Goal: Task Accomplishment & Management: Complete application form

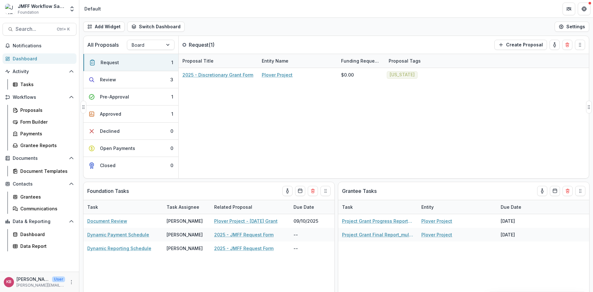
click at [250, 136] on div "2025 - Discretionary Grant Form Plover Project $0.00 [US_STATE]" at bounding box center [384, 123] width 410 height 110
click at [504, 42] on icon "button" at bounding box center [501, 44] width 5 height 5
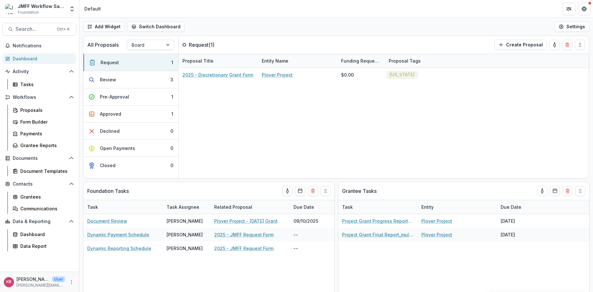
click at [130, 84] on button "Review 3" at bounding box center [130, 79] width 95 height 17
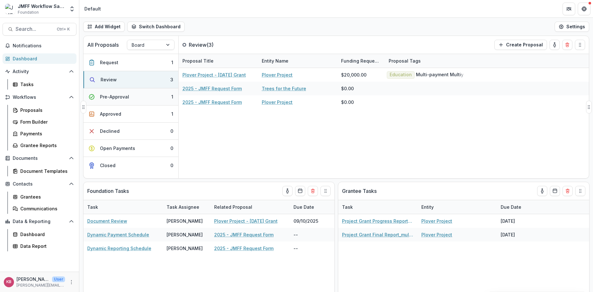
click at [133, 97] on button "Pre-Approval 1" at bounding box center [130, 96] width 95 height 17
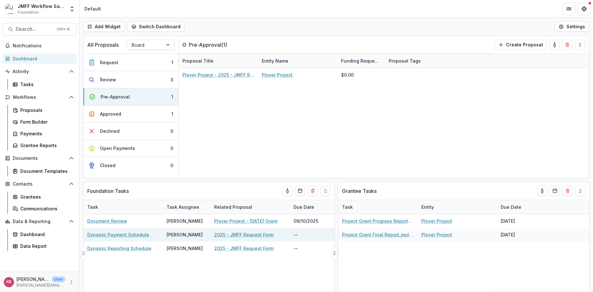
click at [108, 235] on link "Dynamic Payment Schedule" at bounding box center [118, 234] width 62 height 7
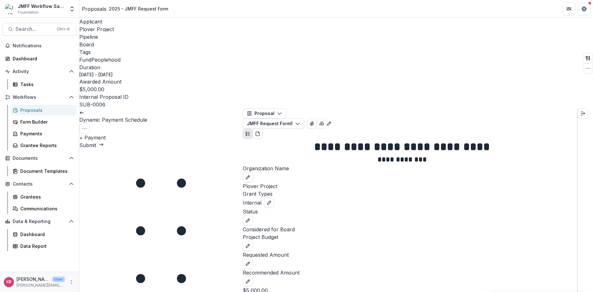
click at [106, 134] on button "+ Payment" at bounding box center [92, 138] width 26 height 8
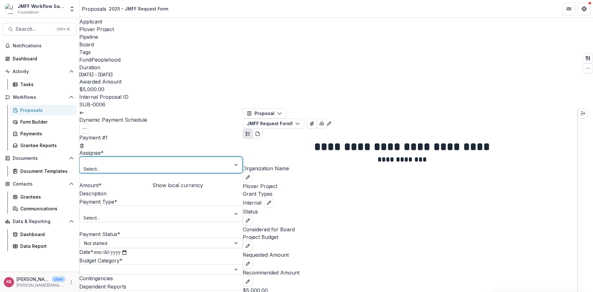
scroll to position [193, 0]
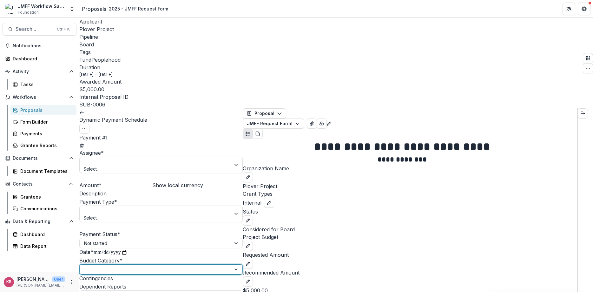
click at [103, 265] on div at bounding box center [155, 269] width 151 height 9
click at [145, 239] on div at bounding box center [155, 243] width 142 height 8
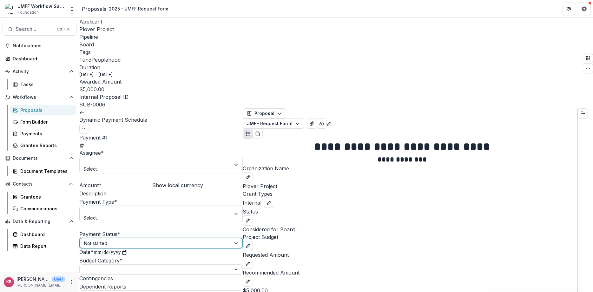
click at [147, 206] on div at bounding box center [155, 210] width 142 height 8
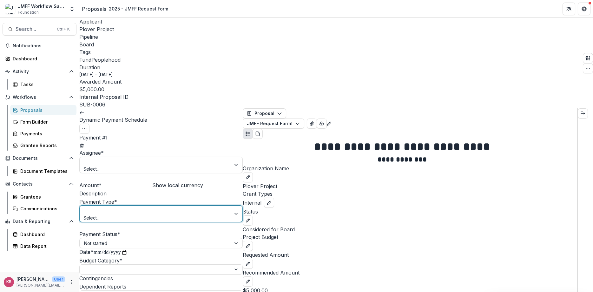
scroll to position [35, 0]
click at [132, 291] on div at bounding box center [155, 295] width 142 height 8
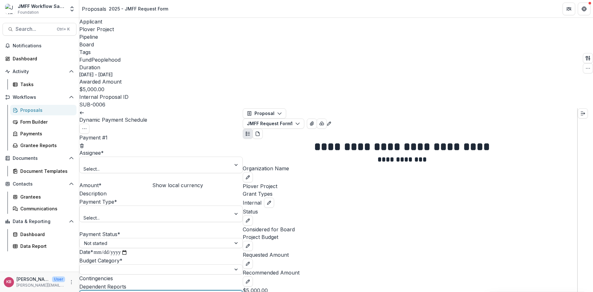
click at [113, 275] on input "Contingencies" at bounding box center [138, 279] width 51 height 8
click at [585, 111] on icon "Expand right" at bounding box center [582, 113] width 5 height 5
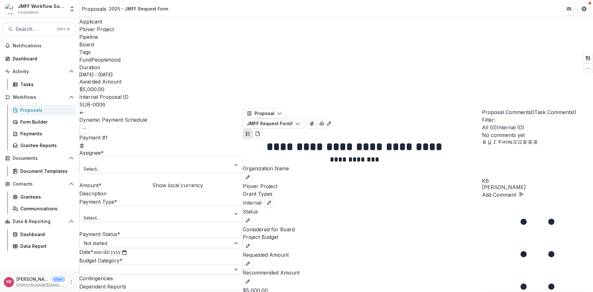
click at [84, 109] on link at bounding box center [81, 112] width 5 height 6
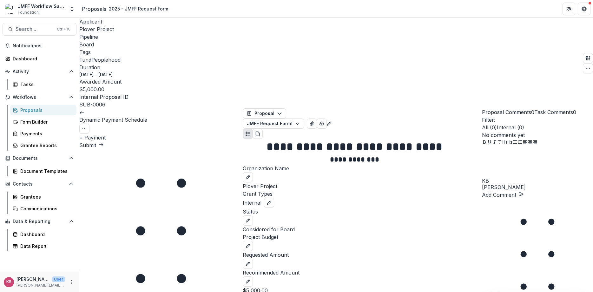
click at [84, 110] on icon at bounding box center [81, 112] width 5 height 5
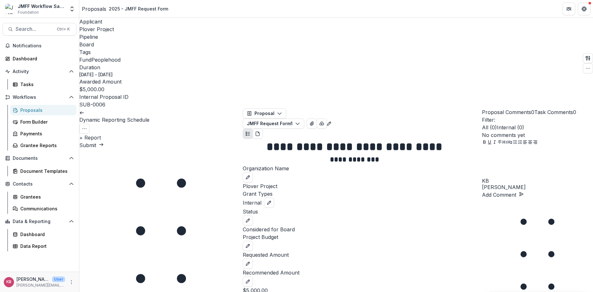
click at [101, 134] on button "+ Report" at bounding box center [90, 138] width 22 height 8
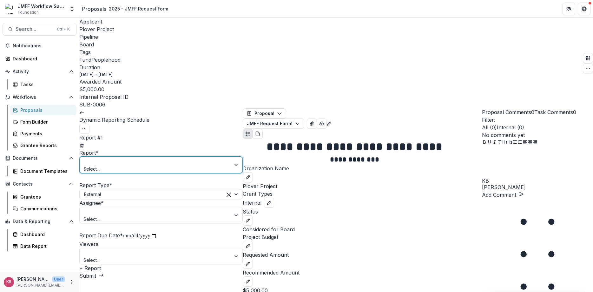
click at [156, 157] on div at bounding box center [155, 161] width 142 height 8
click at [99, 149] on label "Report *" at bounding box center [88, 152] width 19 height 6
click at [85, 158] on input "Report *" at bounding box center [84, 161] width 1 height 7
click at [142, 189] on div "External" at bounding box center [153, 193] width 147 height 9
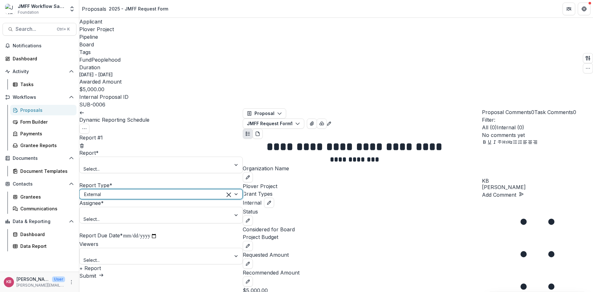
click at [142, 190] on div at bounding box center [153, 194] width 138 height 8
click at [120, 248] on div at bounding box center [155, 252] width 142 height 8
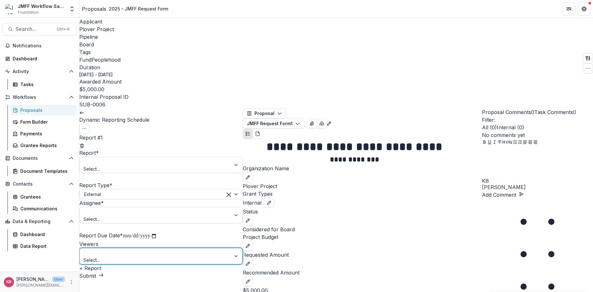
click at [120, 248] on div at bounding box center [155, 252] width 142 height 8
click at [81, 111] on polyline at bounding box center [80, 112] width 1 height 3
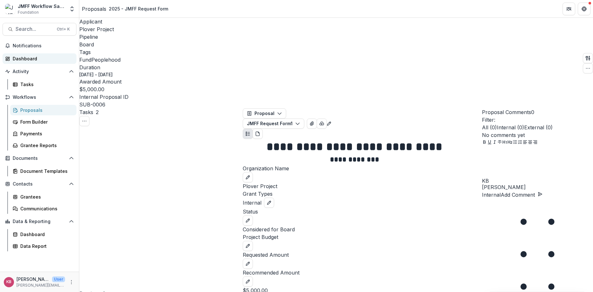
click at [25, 58] on div "Dashboard" at bounding box center [42, 58] width 59 height 7
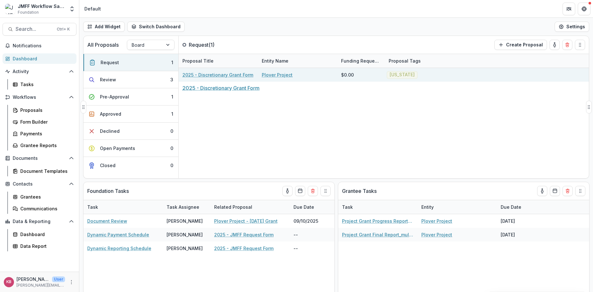
click at [222, 75] on link "2025 - Discretionary Grant Form" at bounding box center [217, 74] width 71 height 7
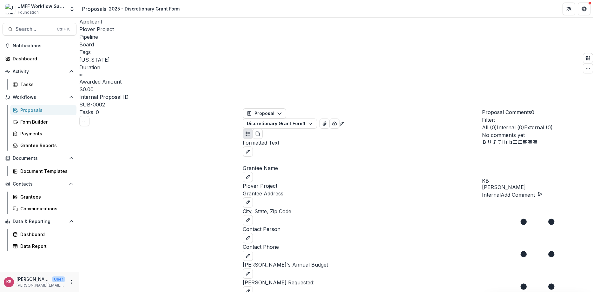
scroll to position [250, 0]
select select "******"
click option "******" at bounding box center [0, 0] width 0 height 0
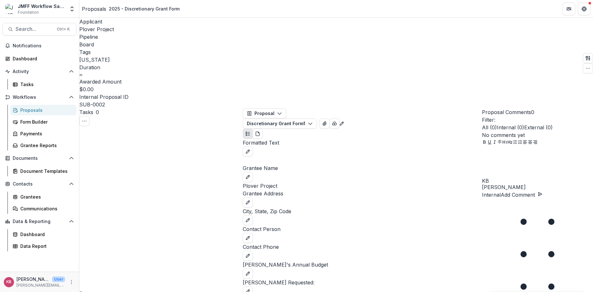
select select "**********"
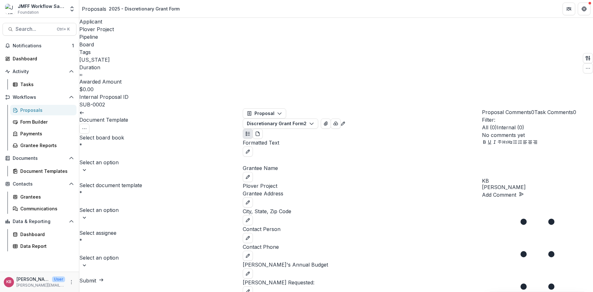
click at [142, 149] on div at bounding box center [161, 153] width 162 height 9
click at [127, 197] on div at bounding box center [161, 201] width 162 height 9
click at [117, 245] on div at bounding box center [161, 249] width 162 height 9
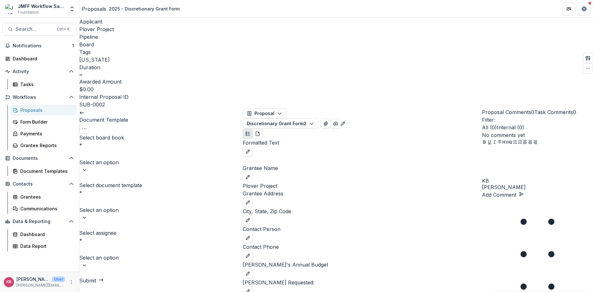
click at [117, 245] on div at bounding box center [161, 249] width 162 height 9
click at [132, 197] on div at bounding box center [161, 201] width 162 height 9
click at [107, 250] on div "Document Template View task Cancel Task Select board book * Select an option Se…" at bounding box center [160, 196] width 163 height 176
click at [26, 172] on div "Document Templates" at bounding box center [45, 171] width 51 height 7
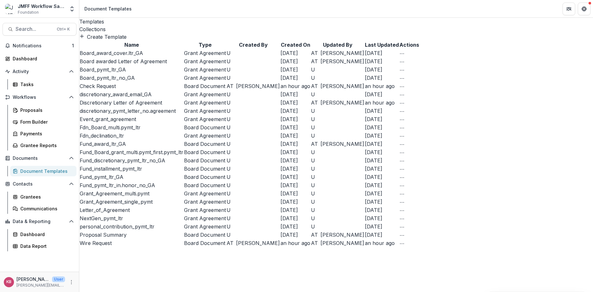
click at [405, 56] on icon "More Action" at bounding box center [402, 53] width 5 height 5
click at [226, 56] on span "Grant Agreement" at bounding box center [205, 53] width 42 height 6
click at [103, 41] on button "Create Template" at bounding box center [102, 37] width 47 height 8
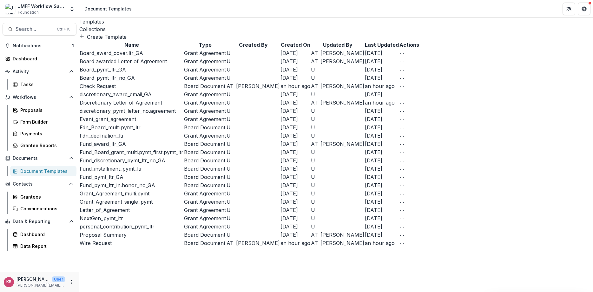
type input "****"
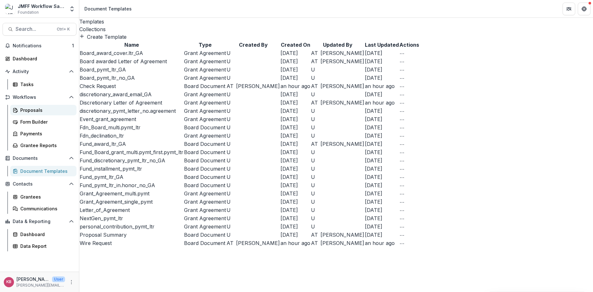
click at [29, 112] on div "Proposals" at bounding box center [45, 110] width 51 height 7
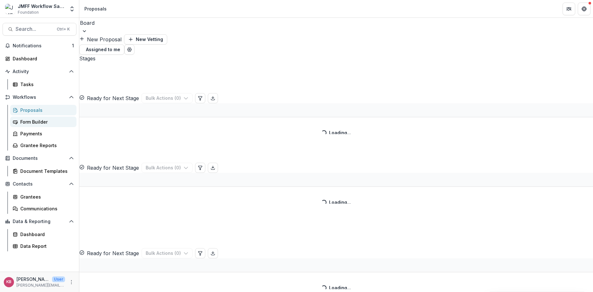
click at [29, 123] on div "Form Builder" at bounding box center [45, 121] width 51 height 7
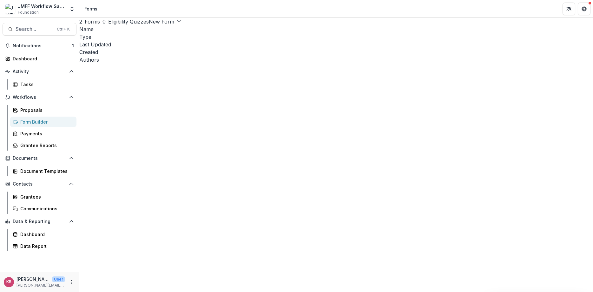
click at [182, 25] on button "New Form" at bounding box center [165, 22] width 33 height 8
click at [519, 88] on link "Edit" at bounding box center [538, 87] width 39 height 10
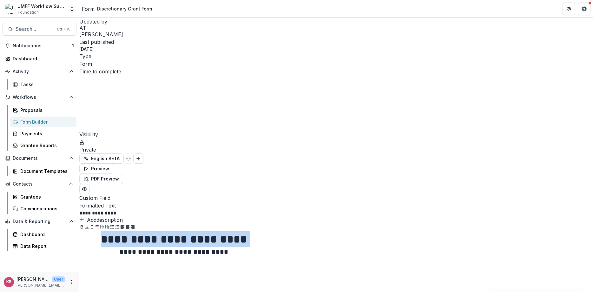
drag, startPoint x: 391, startPoint y: 121, endPoint x: 242, endPoint y: 121, distance: 148.5
click at [242, 247] on h2 "**********" at bounding box center [173, 252] width 189 height 10
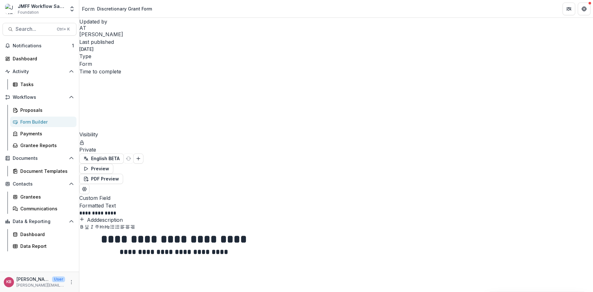
click at [304, 231] on div "**********" at bounding box center [336, 278] width 514 height 95
drag, startPoint x: 387, startPoint y: 122, endPoint x: 268, endPoint y: 127, distance: 119.4
click at [268, 231] on div "**********" at bounding box center [336, 278] width 514 height 95
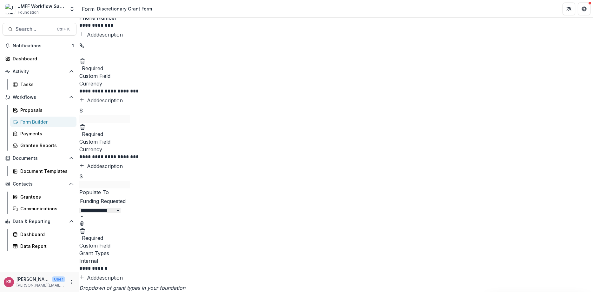
scroll to position [647, 0]
click at [86, 129] on icon "Delete field" at bounding box center [82, 126] width 6 height 6
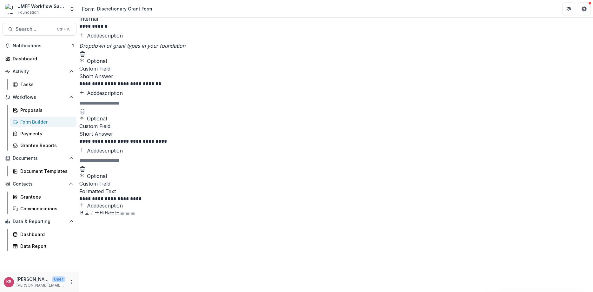
scroll to position [838, 0]
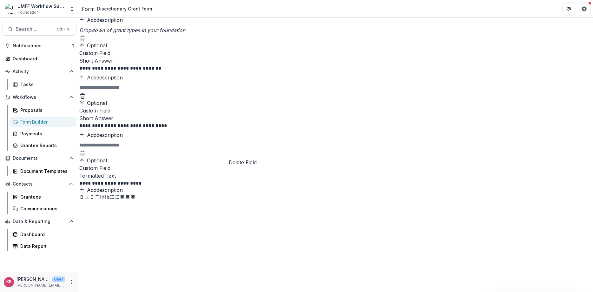
click at [85, 94] on line "Delete field" at bounding box center [82, 94] width 4 height 0
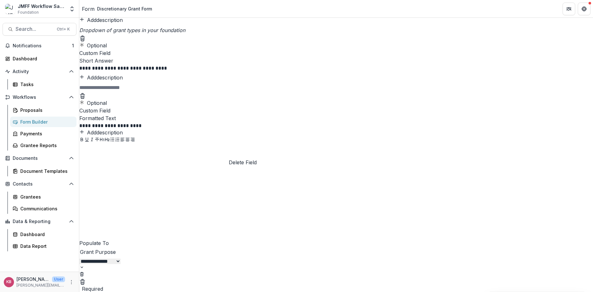
click at [86, 99] on icon "Delete field" at bounding box center [82, 96] width 6 height 6
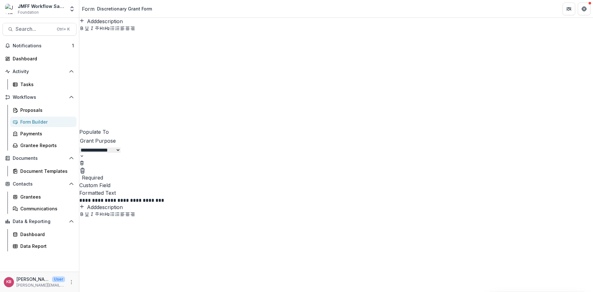
scroll to position [952, 0]
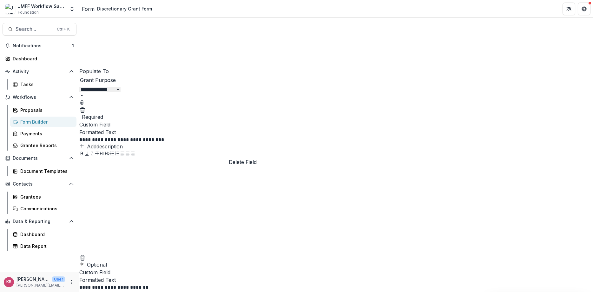
click at [83, 108] on icon "Delete field" at bounding box center [83, 107] width 2 height 1
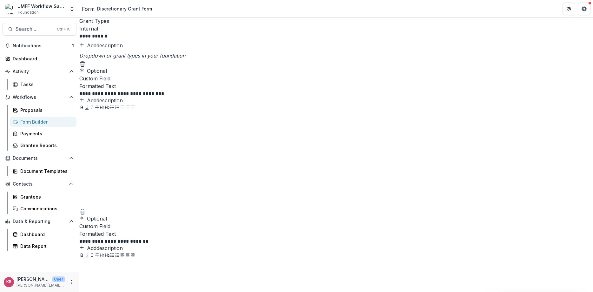
scroll to position [862, 0]
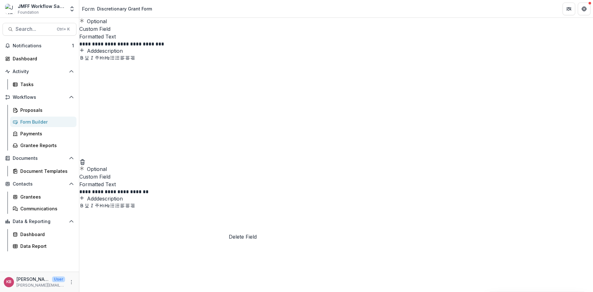
click at [86, 165] on button "Delete field" at bounding box center [82, 161] width 6 height 8
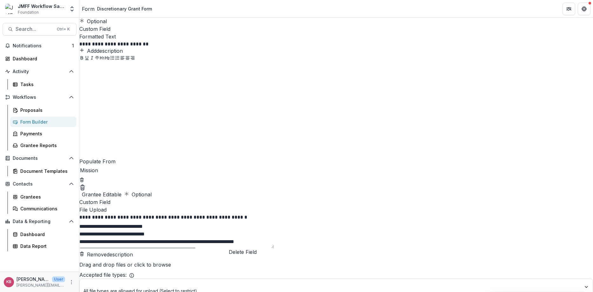
click at [86, 190] on button "Delete field" at bounding box center [82, 187] width 6 height 8
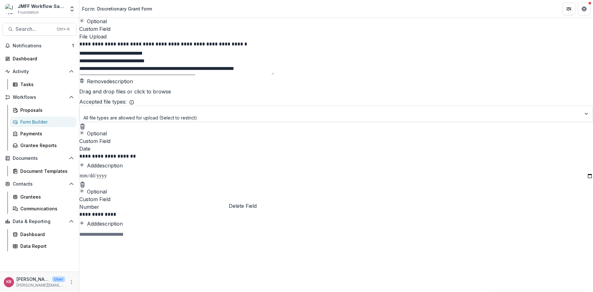
click at [84, 129] on icon "Delete field" at bounding box center [82, 127] width 3 height 3
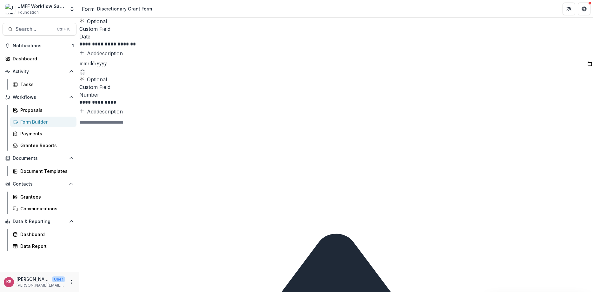
scroll to position [819, 0]
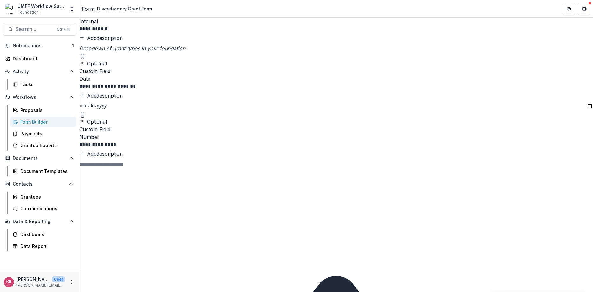
click at [86, 118] on icon "Delete field" at bounding box center [82, 114] width 6 height 6
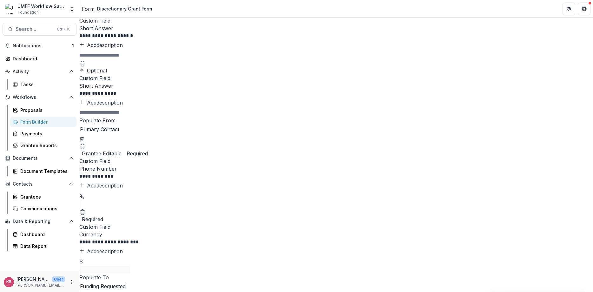
scroll to position [639, 0]
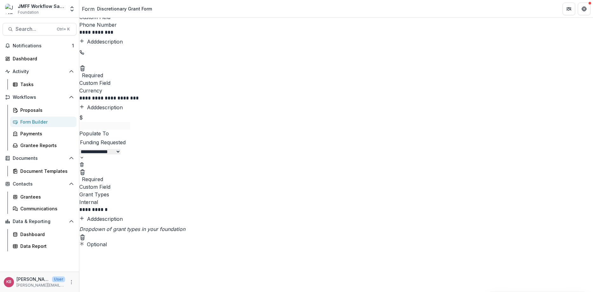
select select "*******"
click at [5, 6] on button "Close" at bounding box center [2, 4] width 5 height 8
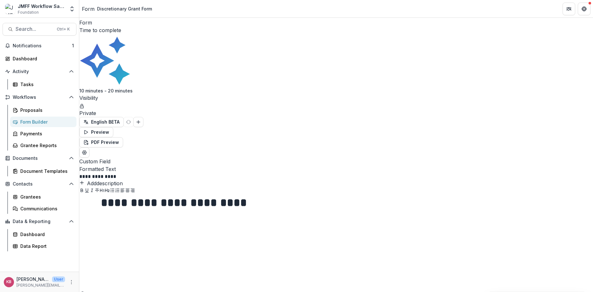
scroll to position [0, 0]
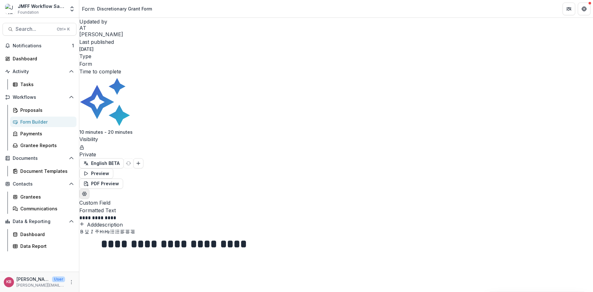
click at [89, 188] on button "Edit Form Settings" at bounding box center [84, 193] width 10 height 10
select select "*******"
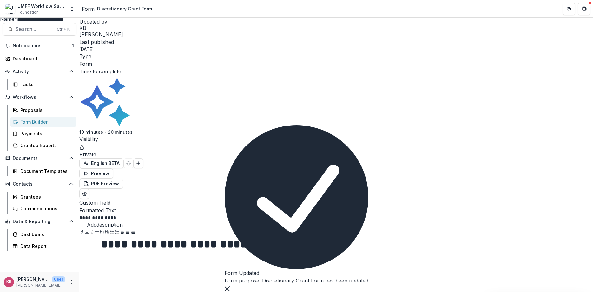
click at [230, 284] on button "Close" at bounding box center [227, 288] width 5 height 8
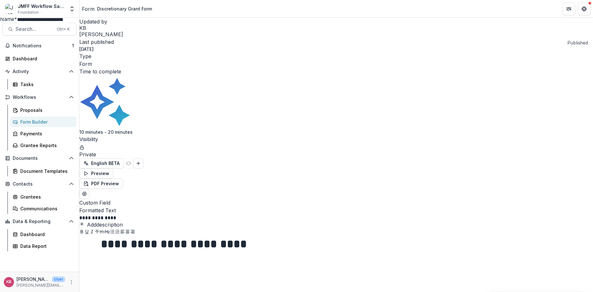
click at [5, 8] on button "Close" at bounding box center [2, 4] width 5 height 8
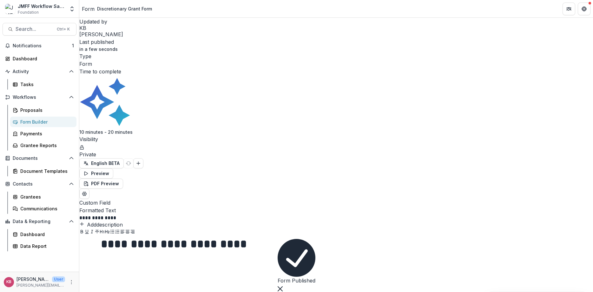
click at [283, 284] on button "Close" at bounding box center [280, 288] width 5 height 8
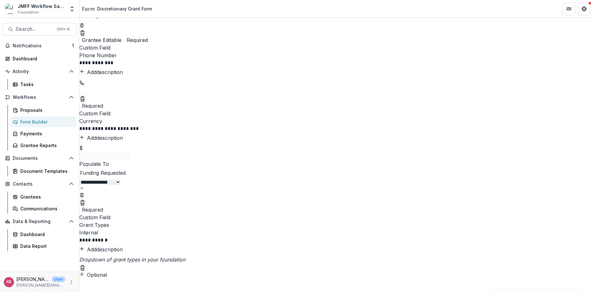
scroll to position [609, 0]
click at [79, 124] on icon "Move field" at bounding box center [79, 124] width 0 height 0
click at [91, 201] on icon "Field Settings" at bounding box center [91, 201] width 0 height 0
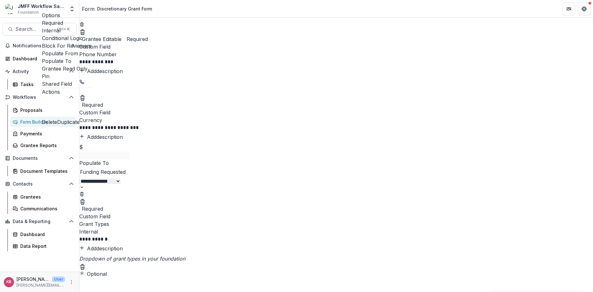
click at [91, 201] on icon "Field Settings" at bounding box center [91, 201] width 0 height 0
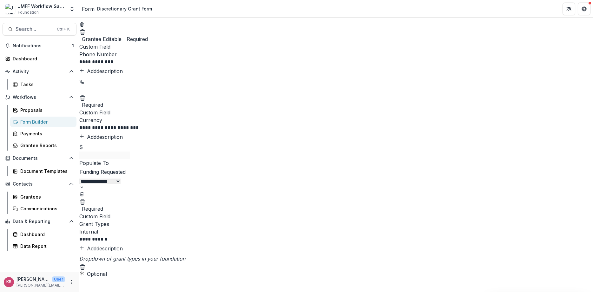
scroll to position [639, 0]
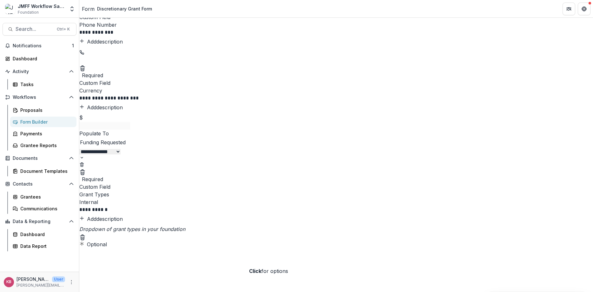
click at [91, 236] on icon "Field Settings" at bounding box center [91, 236] width 0 height 0
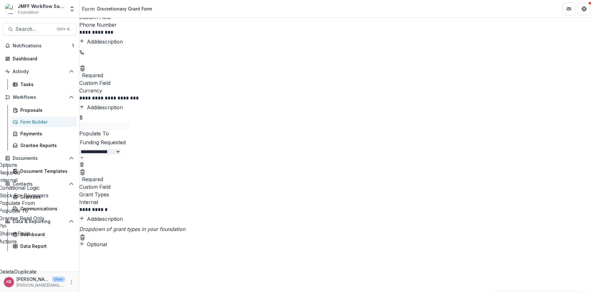
click at [36, 246] on button "Duplicate" at bounding box center [25, 260] width 23 height 30
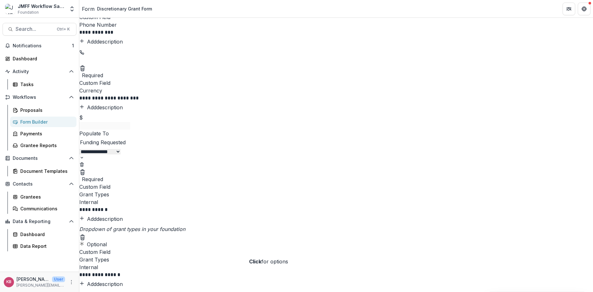
scroll to position [723, 0]
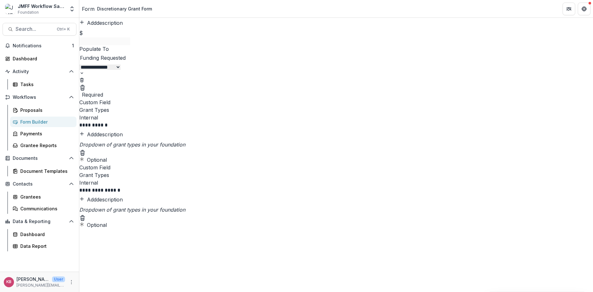
click at [268, 193] on p "**********" at bounding box center [173, 189] width 189 height 7
drag, startPoint x: 286, startPoint y: 221, endPoint x: 230, endPoint y: 224, distance: 56.2
click at [230, 193] on div "**********" at bounding box center [336, 189] width 514 height 7
click at [95, 221] on circle "Field Settings" at bounding box center [94, 220] width 2 height 2
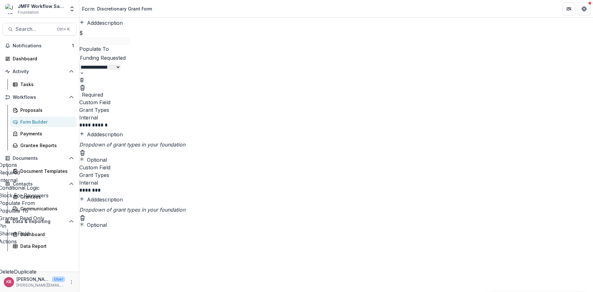
click at [373, 203] on div "Add description" at bounding box center [336, 199] width 514 height 8
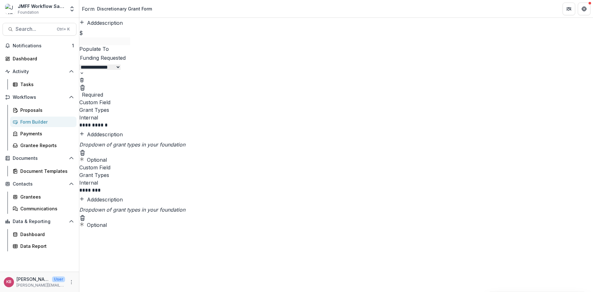
click at [82, 189] on circle "Move field" at bounding box center [81, 189] width 0 height 0
click at [86, 221] on icon "Delete field" at bounding box center [82, 218] width 6 height 6
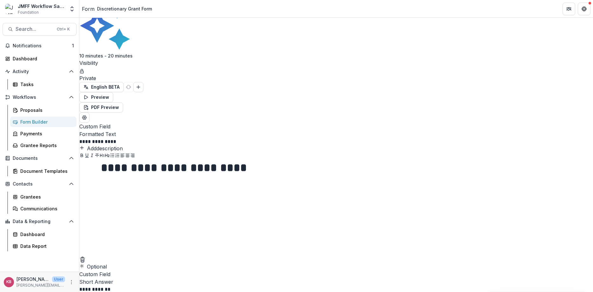
scroll to position [0, 0]
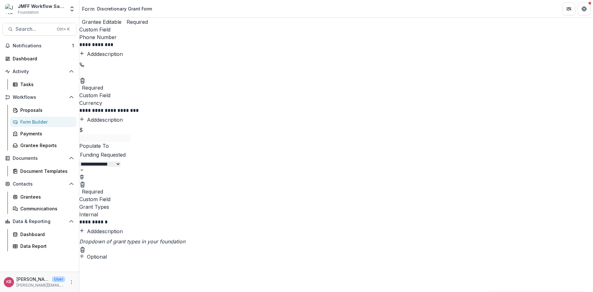
scroll to position [639, 0]
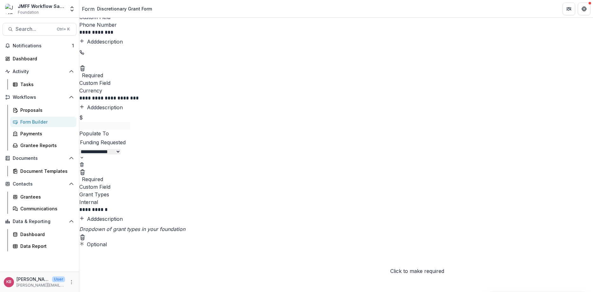
click at [107, 248] on button "Optional" at bounding box center [93, 244] width 28 height 8
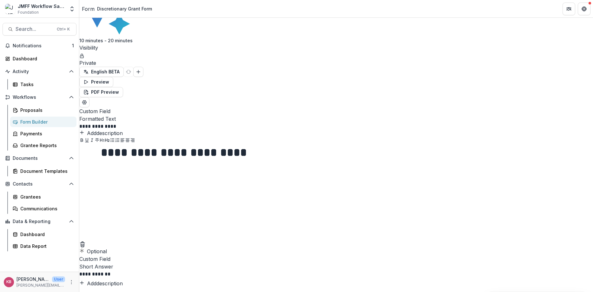
scroll to position [106, 0]
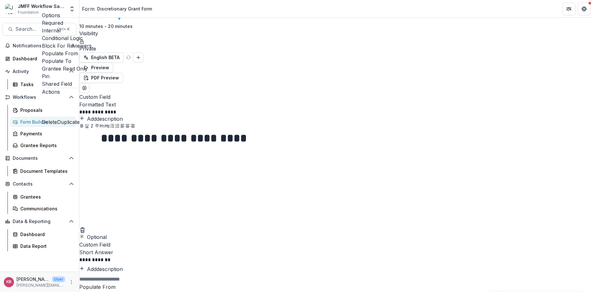
scroll to position [258, 0]
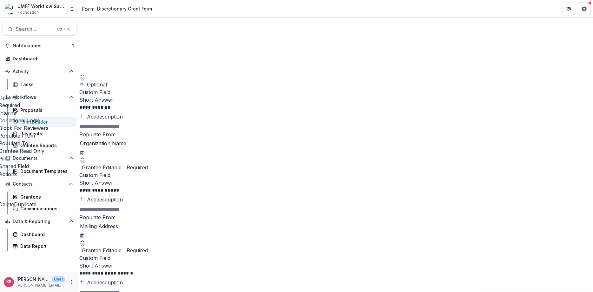
click at [36, 208] on button "Duplicate" at bounding box center [25, 193] width 23 height 30
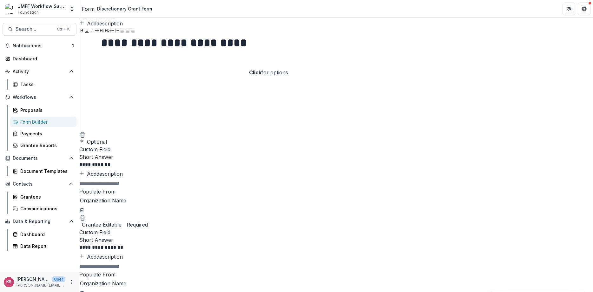
scroll to position [144, 0]
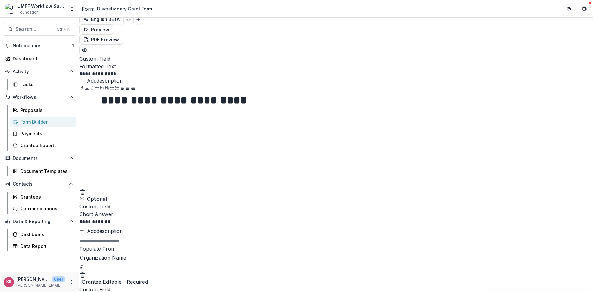
drag, startPoint x: 296, startPoint y: 220, endPoint x: 230, endPoint y: 213, distance: 66.1
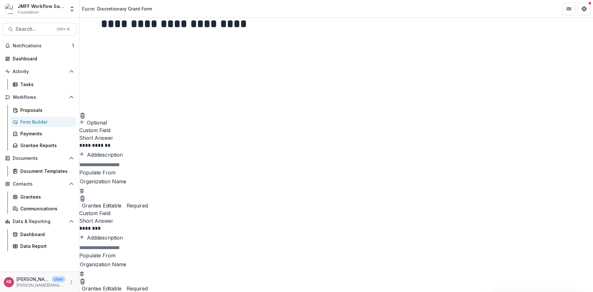
click at [401, 260] on div at bounding box center [336, 264] width 512 height 9
click at [84, 271] on icon "Delete condition" at bounding box center [81, 273] width 5 height 5
click at [123, 234] on button "Add description" at bounding box center [100, 238] width 43 height 8
click at [261, 234] on textarea at bounding box center [336, 241] width 514 height 15
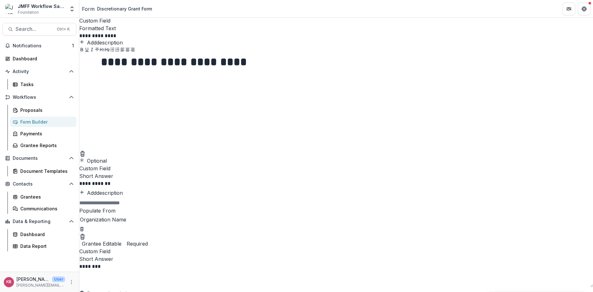
scroll to position [144, 0]
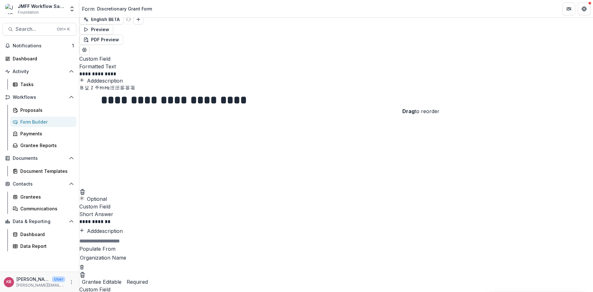
drag, startPoint x: 429, startPoint y: 203, endPoint x: 421, endPoint y: 101, distance: 101.8
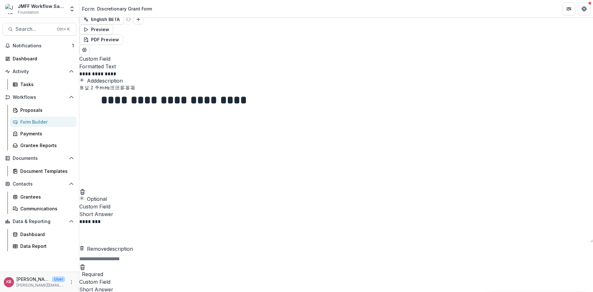
click at [283, 284] on button "Close" at bounding box center [280, 288] width 5 height 8
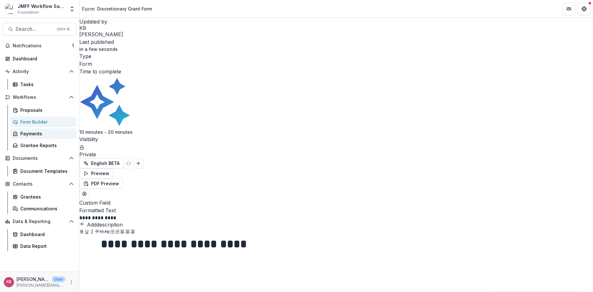
click at [27, 134] on div "Payments" at bounding box center [45, 133] width 51 height 7
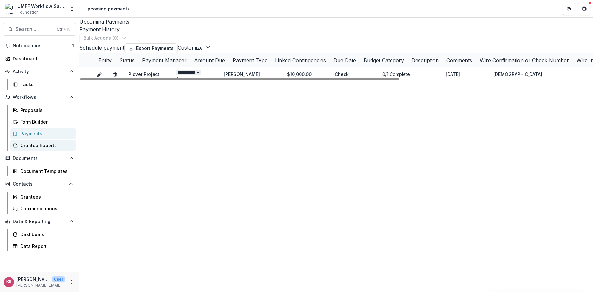
click at [36, 148] on div "Grantee Reports" at bounding box center [45, 145] width 51 height 7
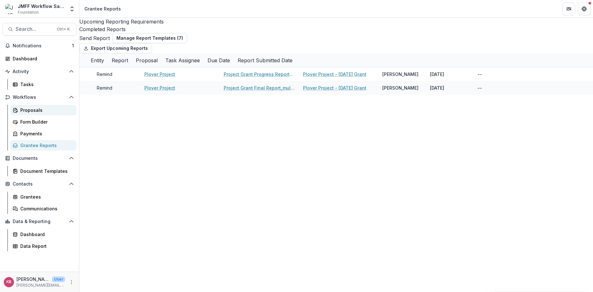
click at [33, 114] on link "Proposals" at bounding box center [43, 110] width 66 height 10
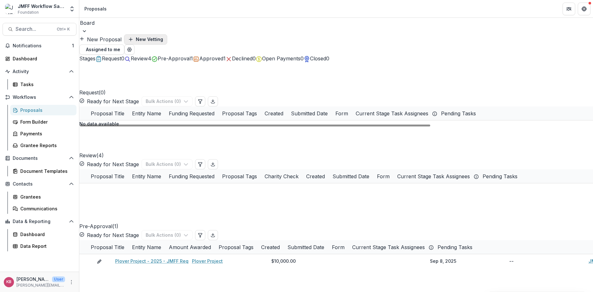
click at [167, 34] on button "New Vetting" at bounding box center [145, 39] width 43 height 10
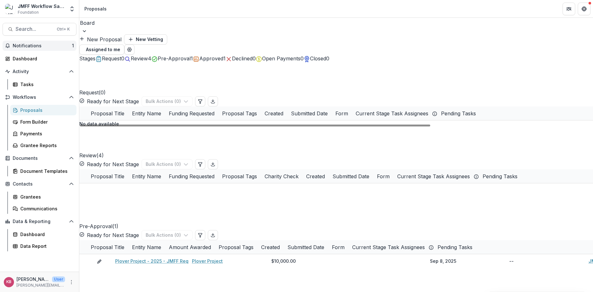
click at [45, 45] on span "Notifications" at bounding box center [42, 45] width 59 height 5
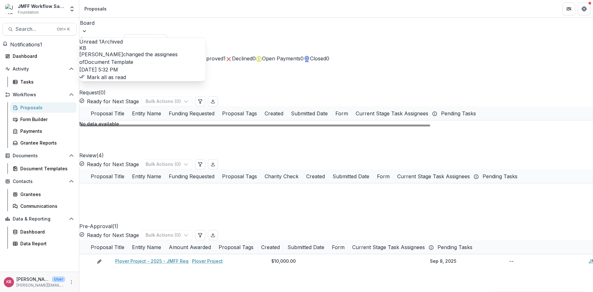
click at [126, 81] on button "Mark all as read" at bounding box center [102, 77] width 47 height 8
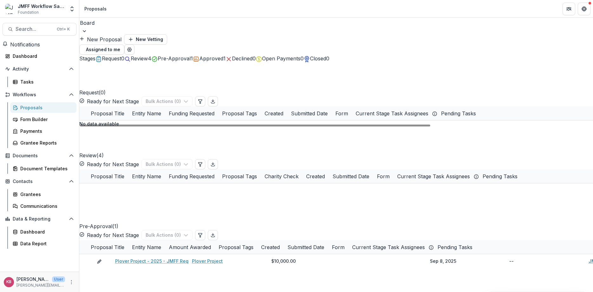
click at [141, 127] on div "No data available" at bounding box center [336, 123] width 514 height 7
click at [20, 58] on div "Dashboard" at bounding box center [42, 58] width 59 height 7
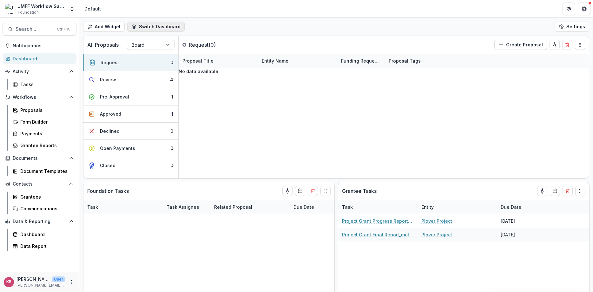
click at [162, 30] on button "Switch Dashboard" at bounding box center [155, 27] width 57 height 10
click at [151, 51] on span "Default" at bounding box center [167, 51] width 50 height 7
click at [150, 26] on button "Switch Dashboard" at bounding box center [155, 27] width 57 height 10
click at [143, 40] on span "testing" at bounding box center [167, 41] width 50 height 7
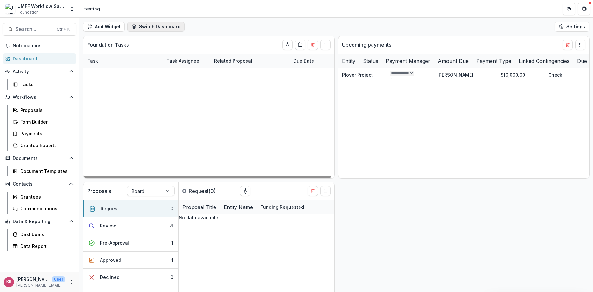
click at [157, 23] on button "Switch Dashboard" at bounding box center [155, 27] width 57 height 10
click at [144, 50] on span "Default" at bounding box center [167, 51] width 50 height 7
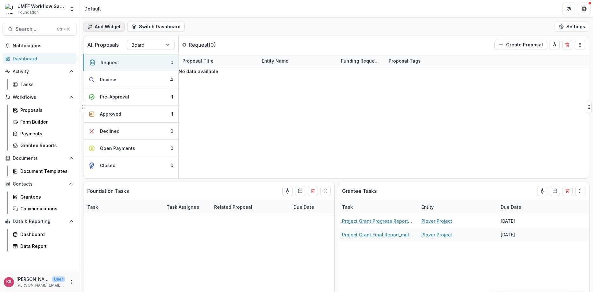
click at [111, 27] on button "Add Widget" at bounding box center [104, 27] width 42 height 10
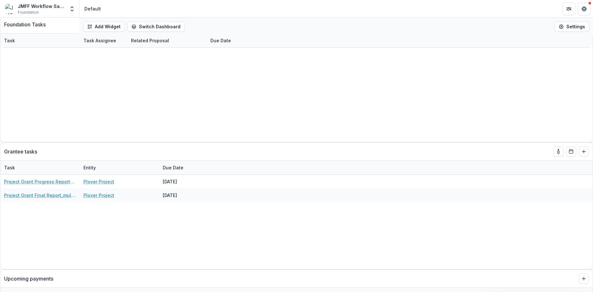
click at [5, 5] on button "Close" at bounding box center [2, 4] width 5 height 8
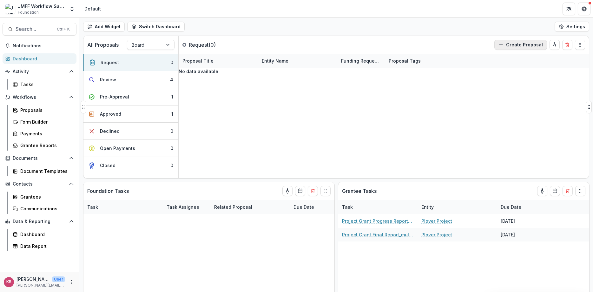
click at [517, 45] on button "Create Proposal" at bounding box center [520, 45] width 53 height 10
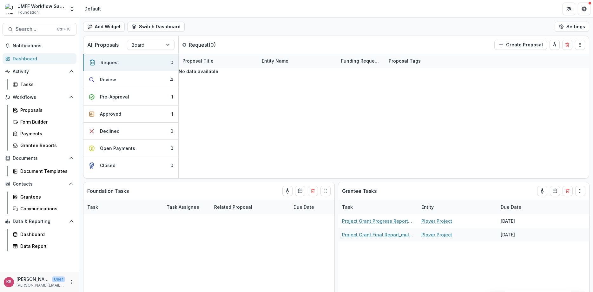
drag, startPoint x: 268, startPoint y: 84, endPoint x: 163, endPoint y: 87, distance: 104.4
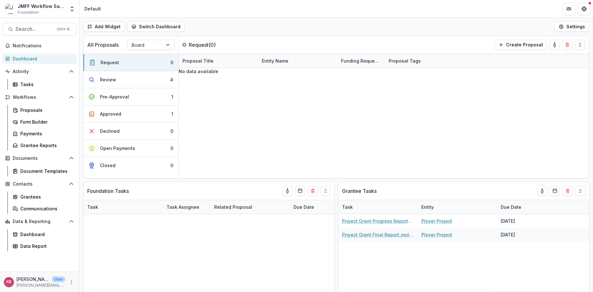
type input "**********"
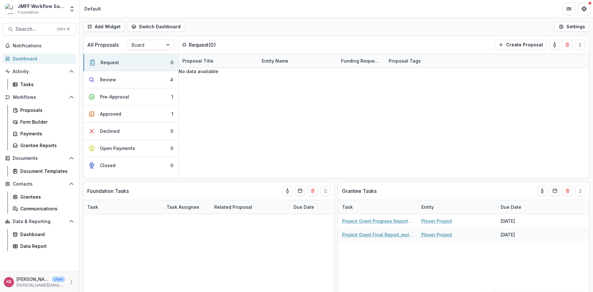
scroll to position [38, 0]
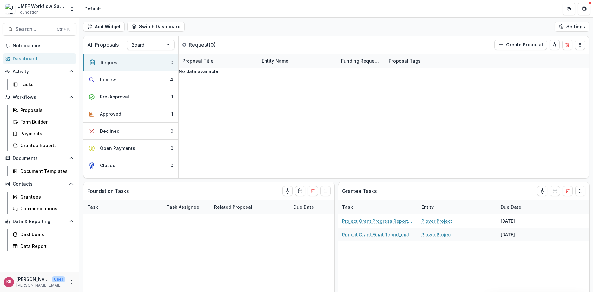
type input "******"
type input "**"
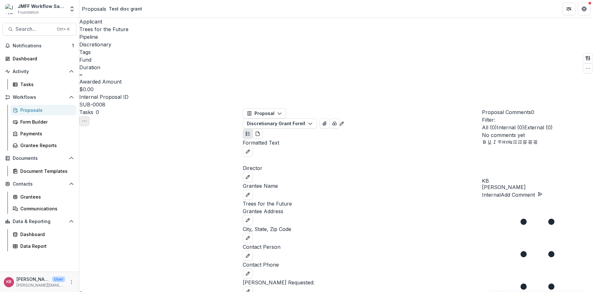
click at [87, 118] on icon "Toggle View Cancelled Tasks" at bounding box center [84, 120] width 5 height 5
click at [312, 123] on polyline "button" at bounding box center [309, 124] width 3 height 2
click at [281, 108] on button "Proposal" at bounding box center [264, 113] width 43 height 10
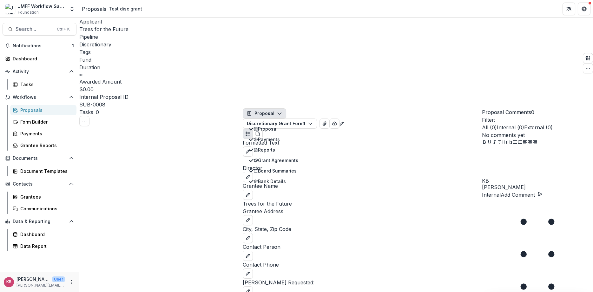
click at [280, 108] on button "Proposal" at bounding box center [264, 113] width 43 height 10
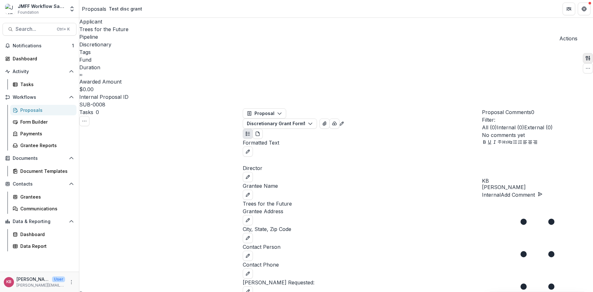
click at [583, 53] on button "button" at bounding box center [588, 58] width 10 height 10
click at [540, 131] on div "No comments yet" at bounding box center [537, 135] width 111 height 8
click at [586, 63] on button "button" at bounding box center [588, 68] width 10 height 10
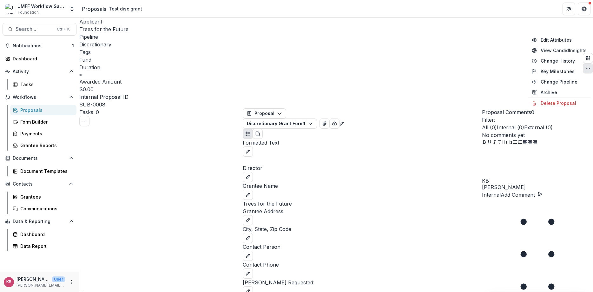
click at [520, 139] on div "No comments yet" at bounding box center [537, 135] width 111 height 8
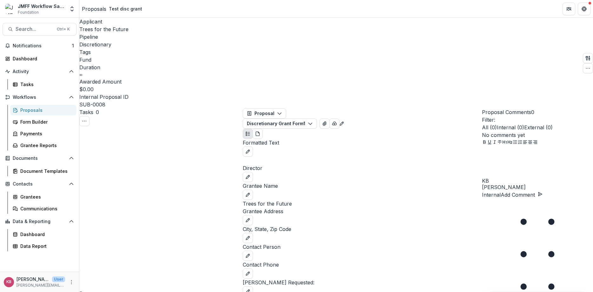
select select "******"
select select "**********"
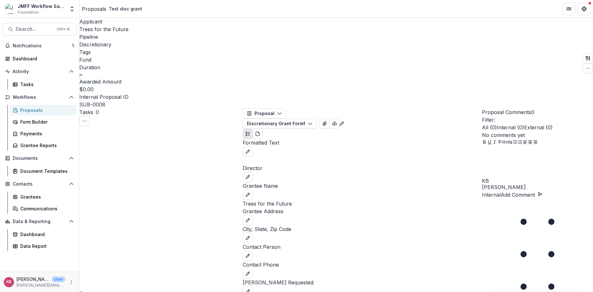
click at [318, 118] on button "Discretionary Grant Form 2" at bounding box center [281, 123] width 76 height 10
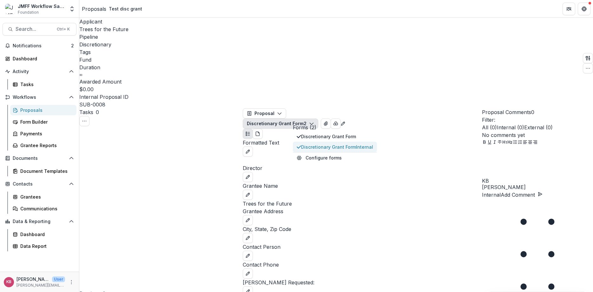
click at [324, 143] on span "Discretionary Grant Form Internal" at bounding box center [337, 146] width 72 height 7
click at [343, 143] on span "Discretionary Grant Form Internal" at bounding box center [337, 146] width 72 height 7
click at [340, 200] on p "Trees for the Future" at bounding box center [362, 204] width 239 height 8
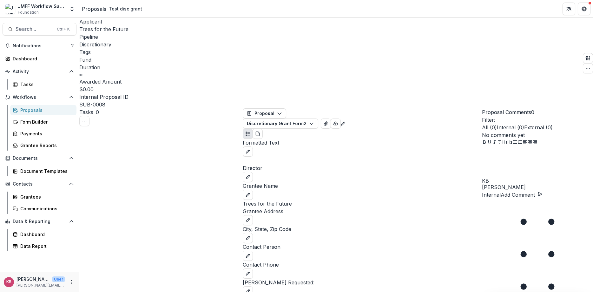
select select "**********"
type input "****"
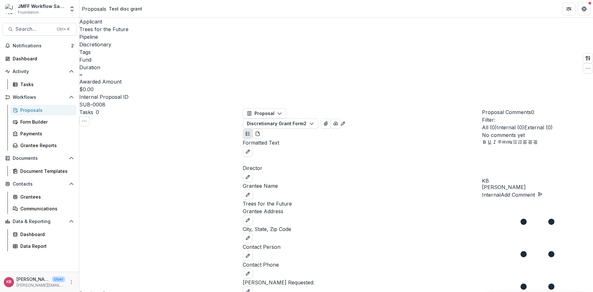
type input "**********"
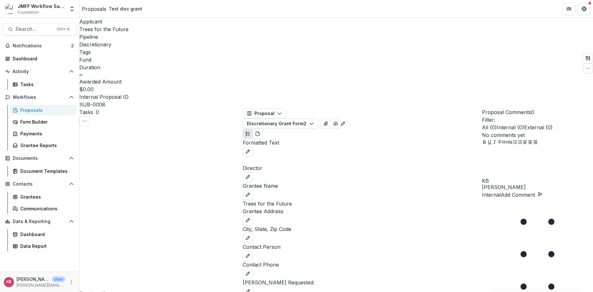
scroll to position [38, 0]
type input "**********"
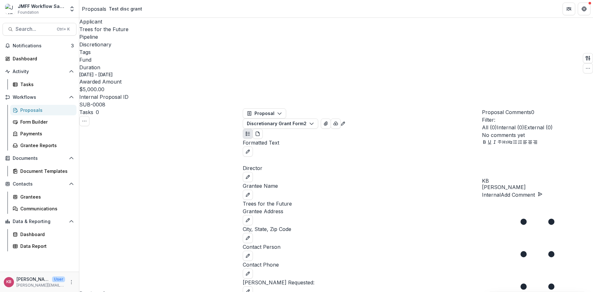
select select "********"
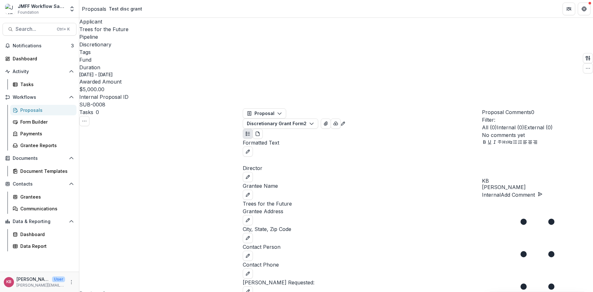
scroll to position [38, 0]
